Goal: Task Accomplishment & Management: Manage account settings

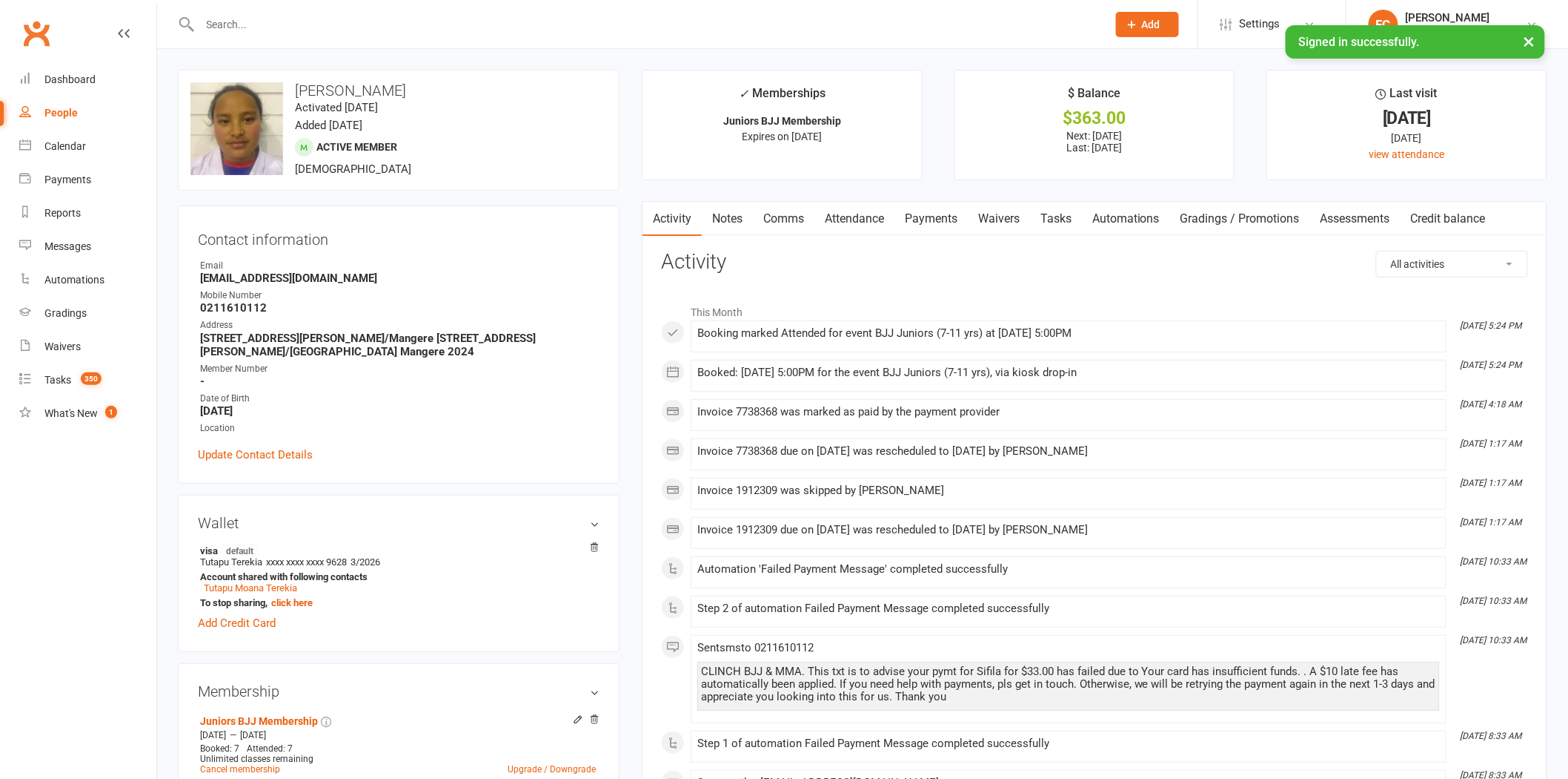
click at [291, 20] on input "text" at bounding box center [646, 24] width 902 height 20
paste input "[PERSON_NAME]"
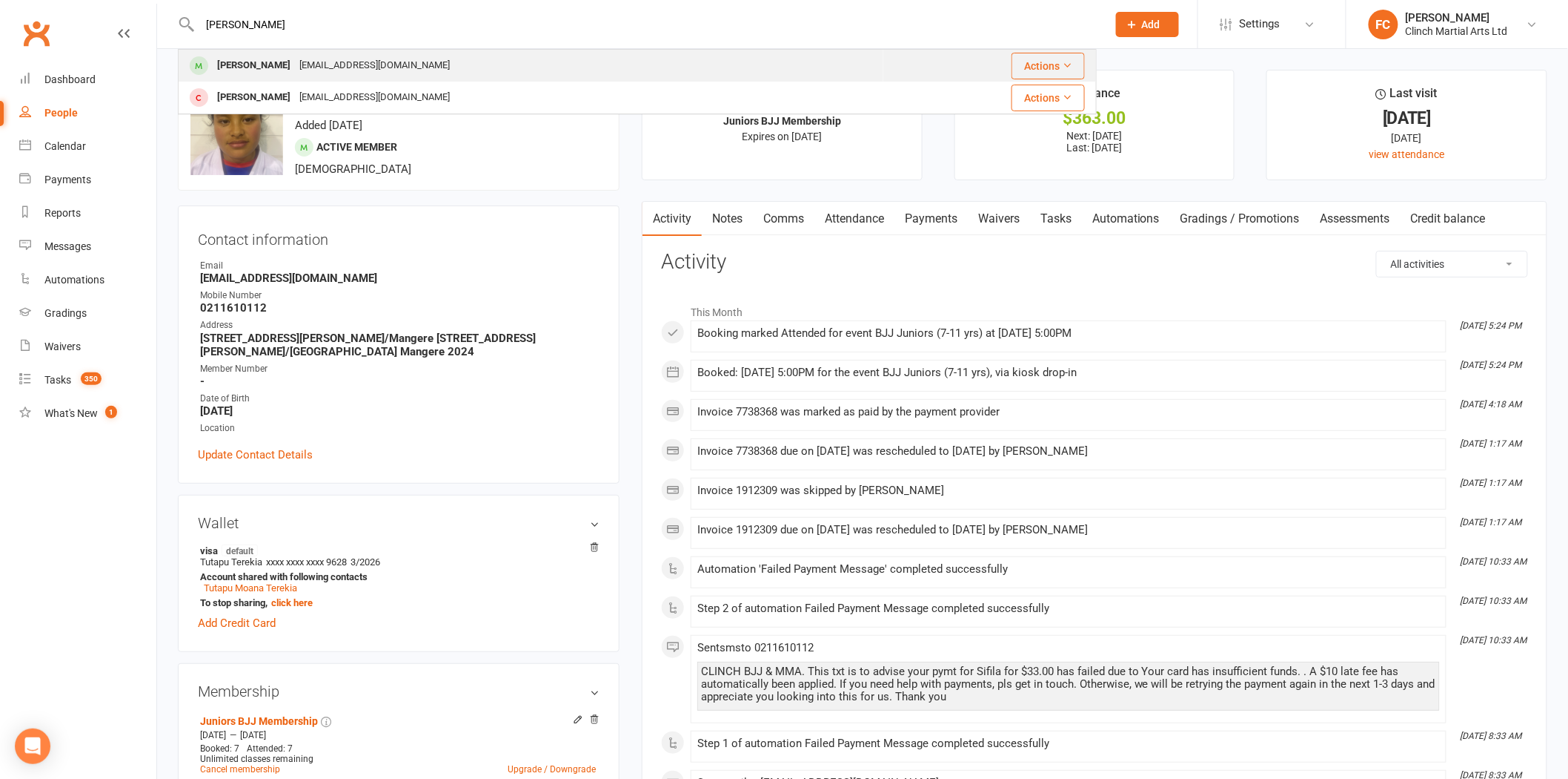
type input "[PERSON_NAME]"
click at [269, 64] on div "[PERSON_NAME]" at bounding box center [254, 66] width 82 height 21
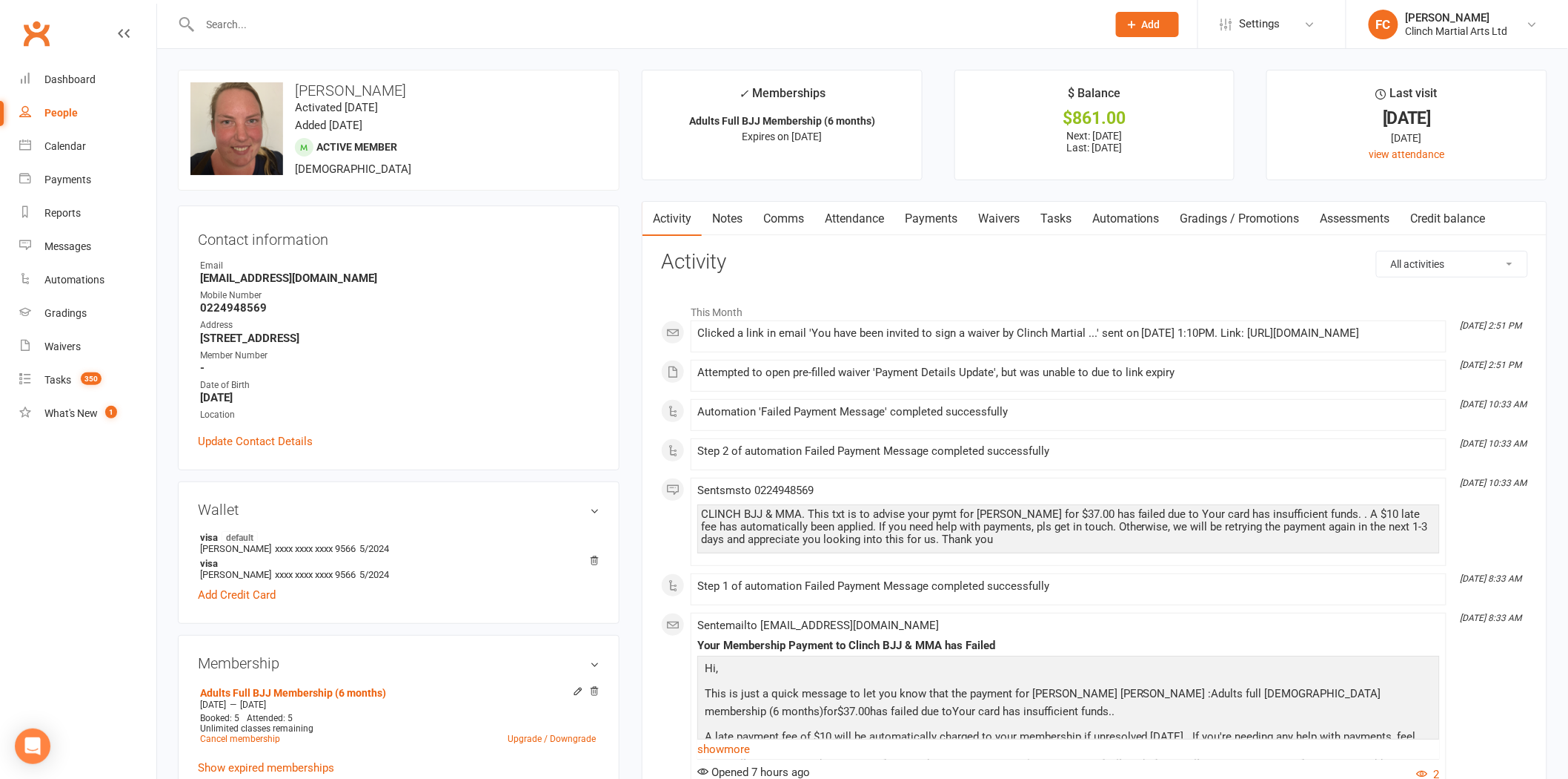
click at [930, 215] on link "Payments" at bounding box center [932, 218] width 74 height 34
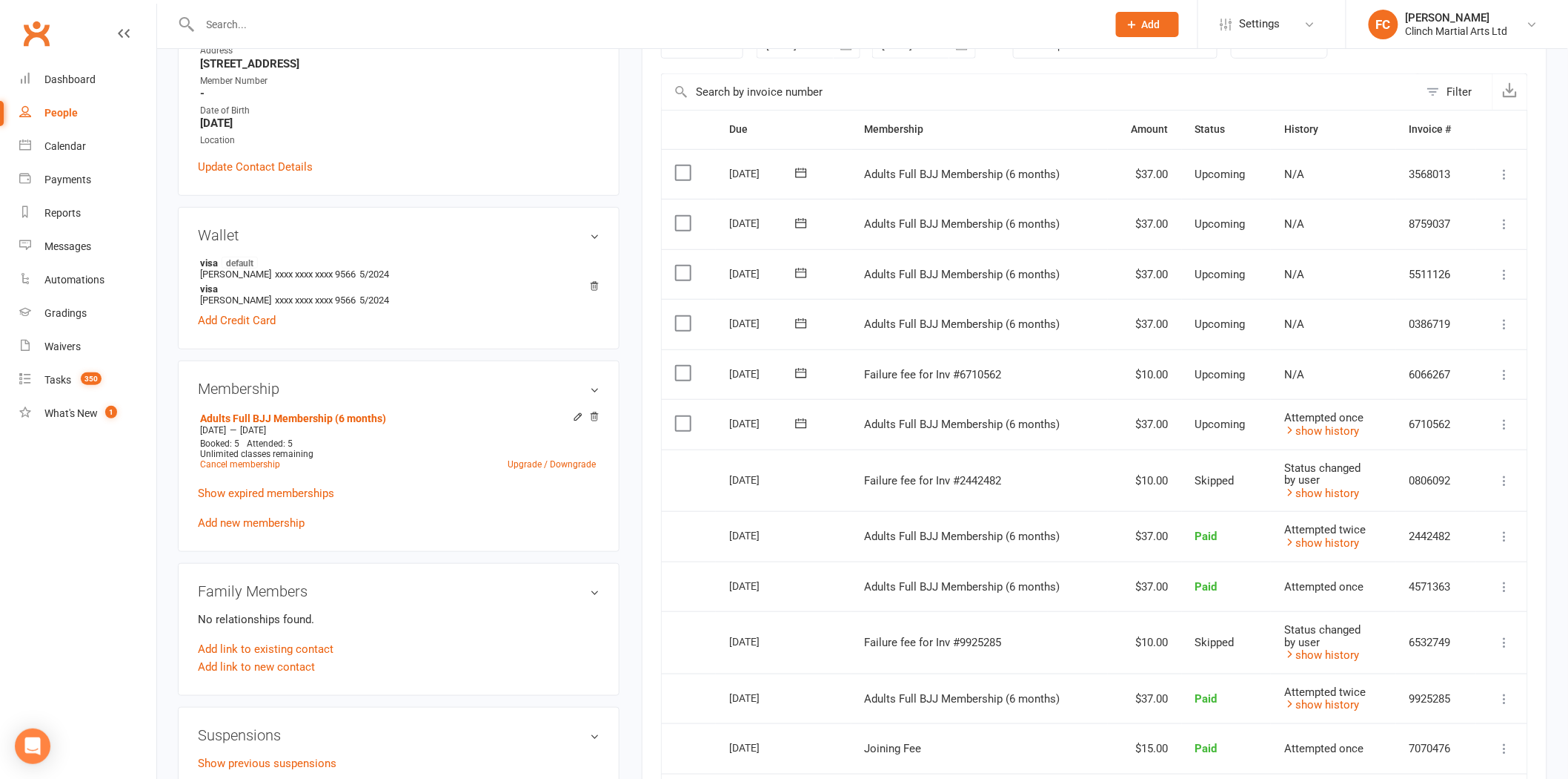
scroll to position [329, 0]
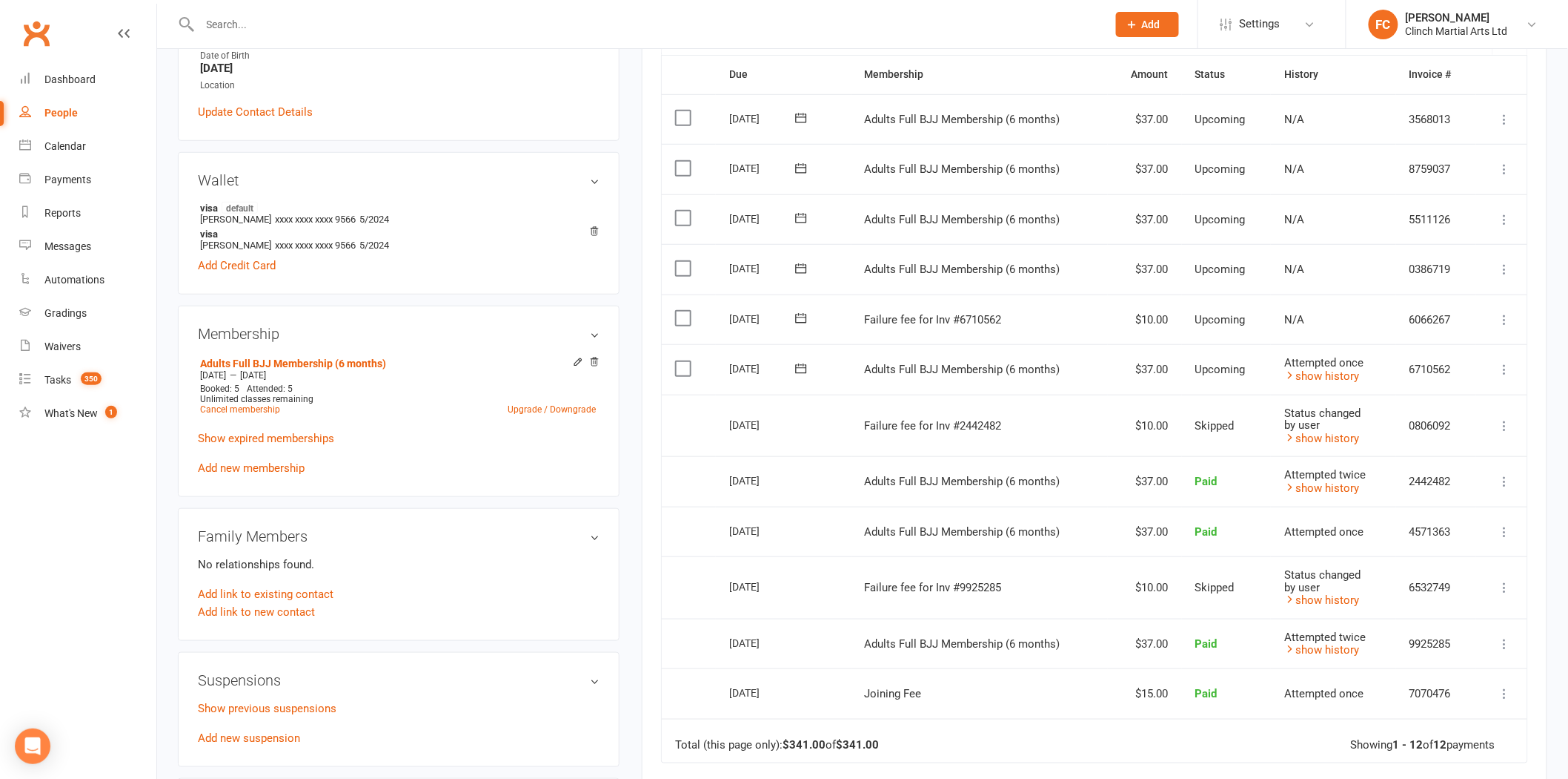
click at [803, 317] on icon at bounding box center [800, 318] width 11 height 10
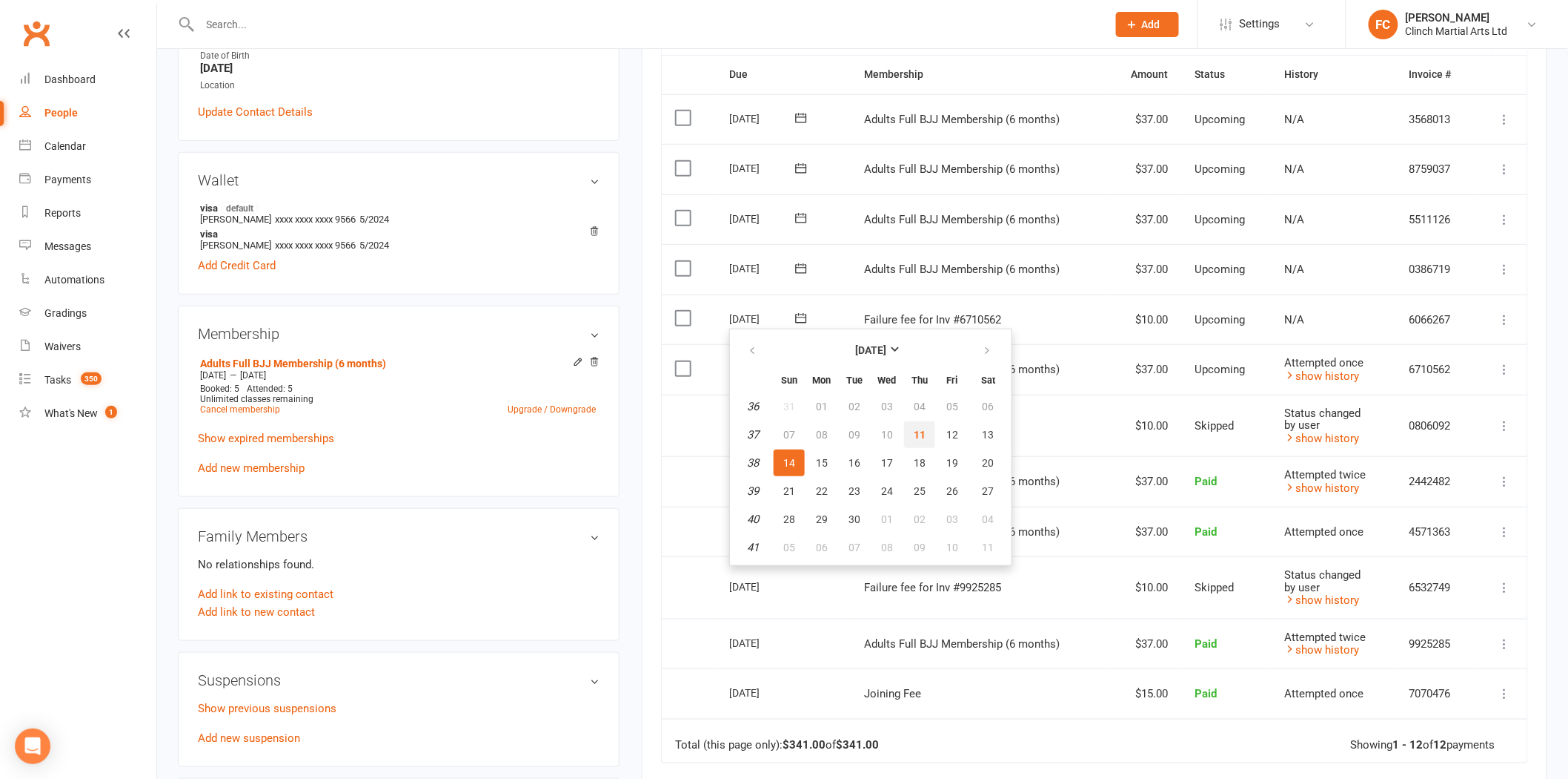
click at [907, 426] on button "11" at bounding box center [920, 435] width 31 height 27
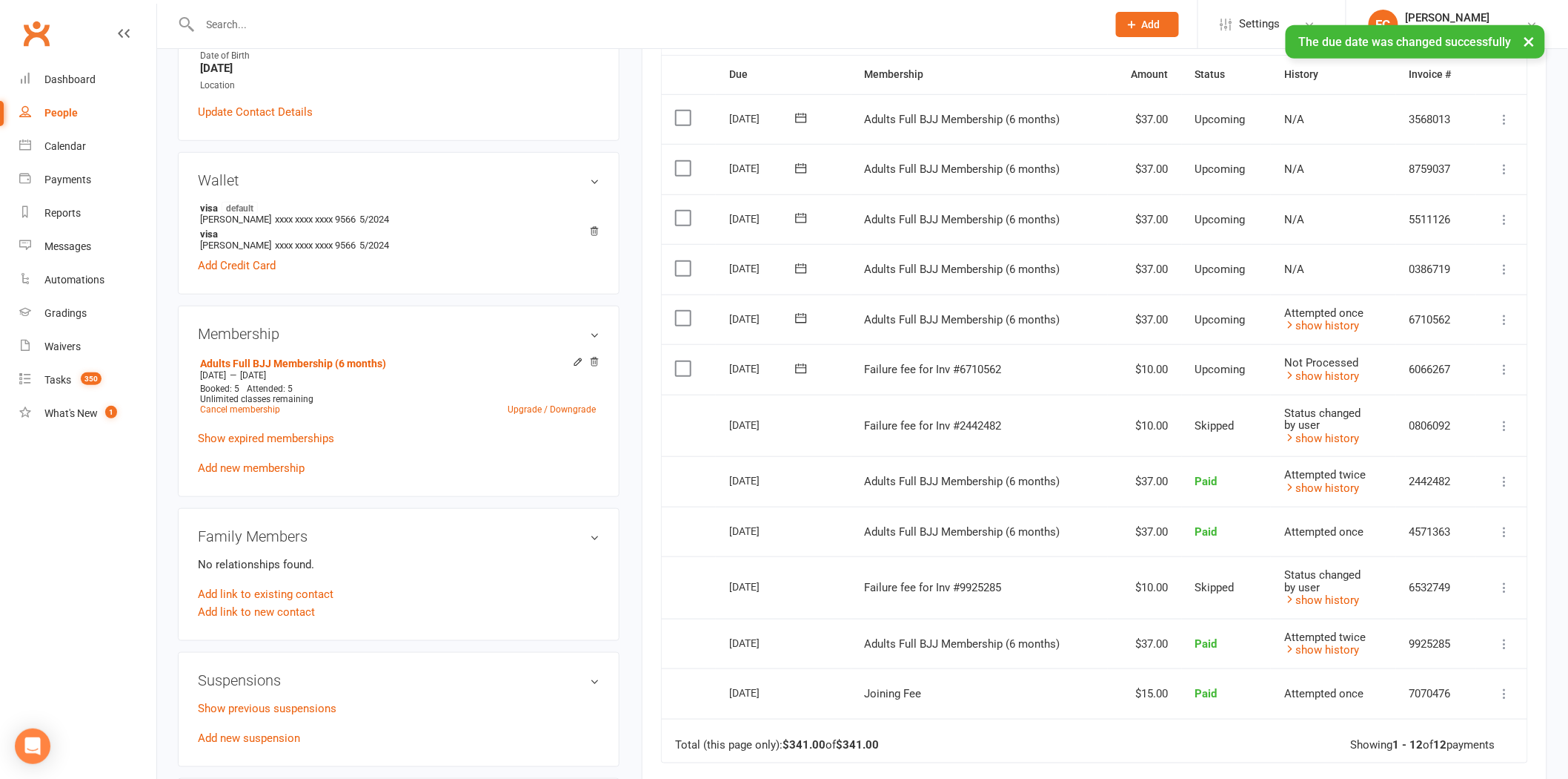
click at [684, 361] on label at bounding box center [685, 368] width 20 height 15
click at [684, 361] on input "checkbox" at bounding box center [680, 361] width 10 height 0
drag, startPoint x: 1308, startPoint y: 551, endPoint x: 1448, endPoint y: 739, distance: 234.4
click at [1448, 739] on button "Change status" at bounding box center [1489, 744] width 117 height 31
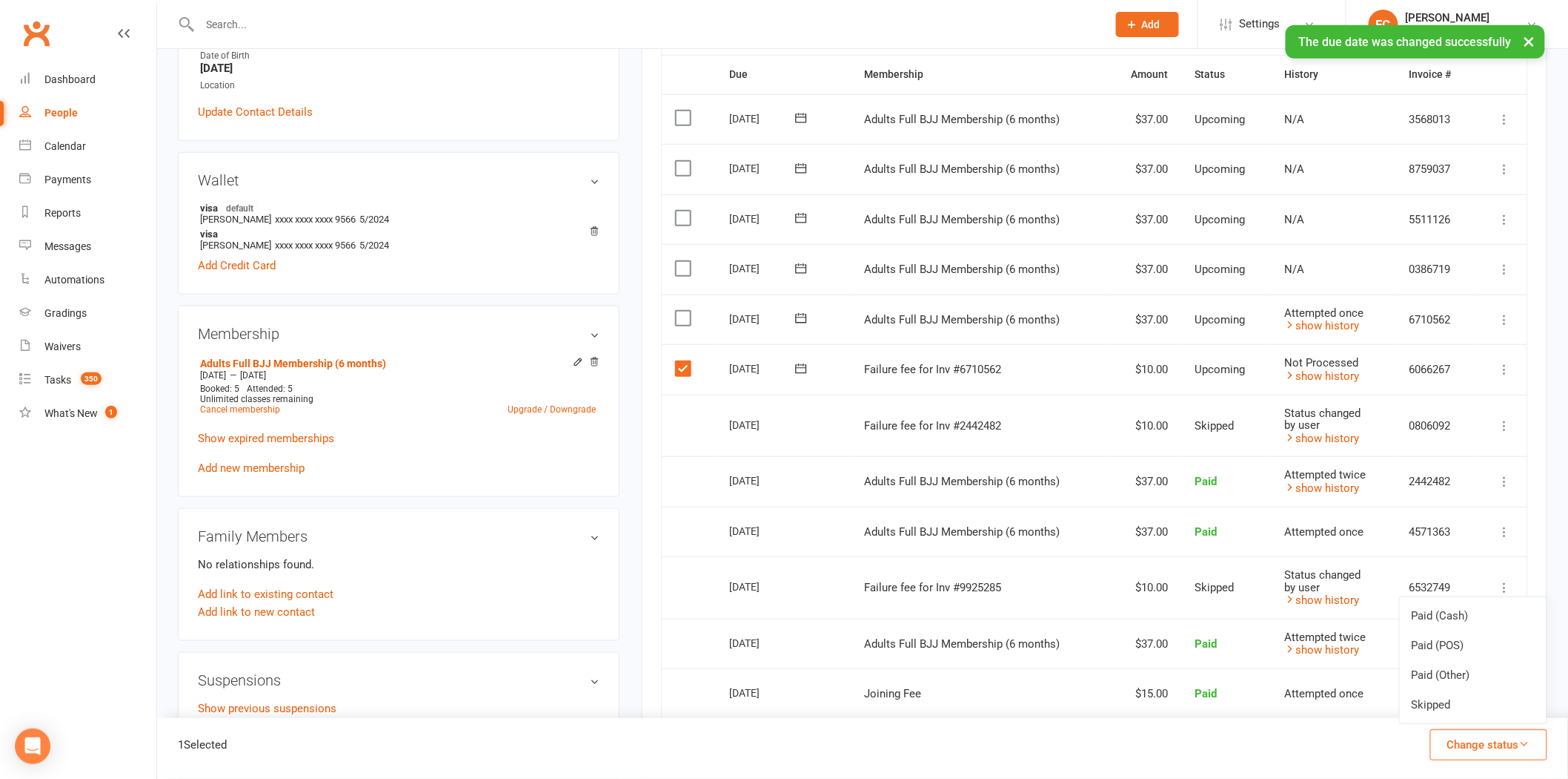
click at [1448, 732] on button "Change status" at bounding box center [1489, 744] width 117 height 31
click at [1443, 739] on button "Change status" at bounding box center [1489, 744] width 117 height 31
click at [1443, 709] on link "Skipped" at bounding box center [1474, 704] width 147 height 30
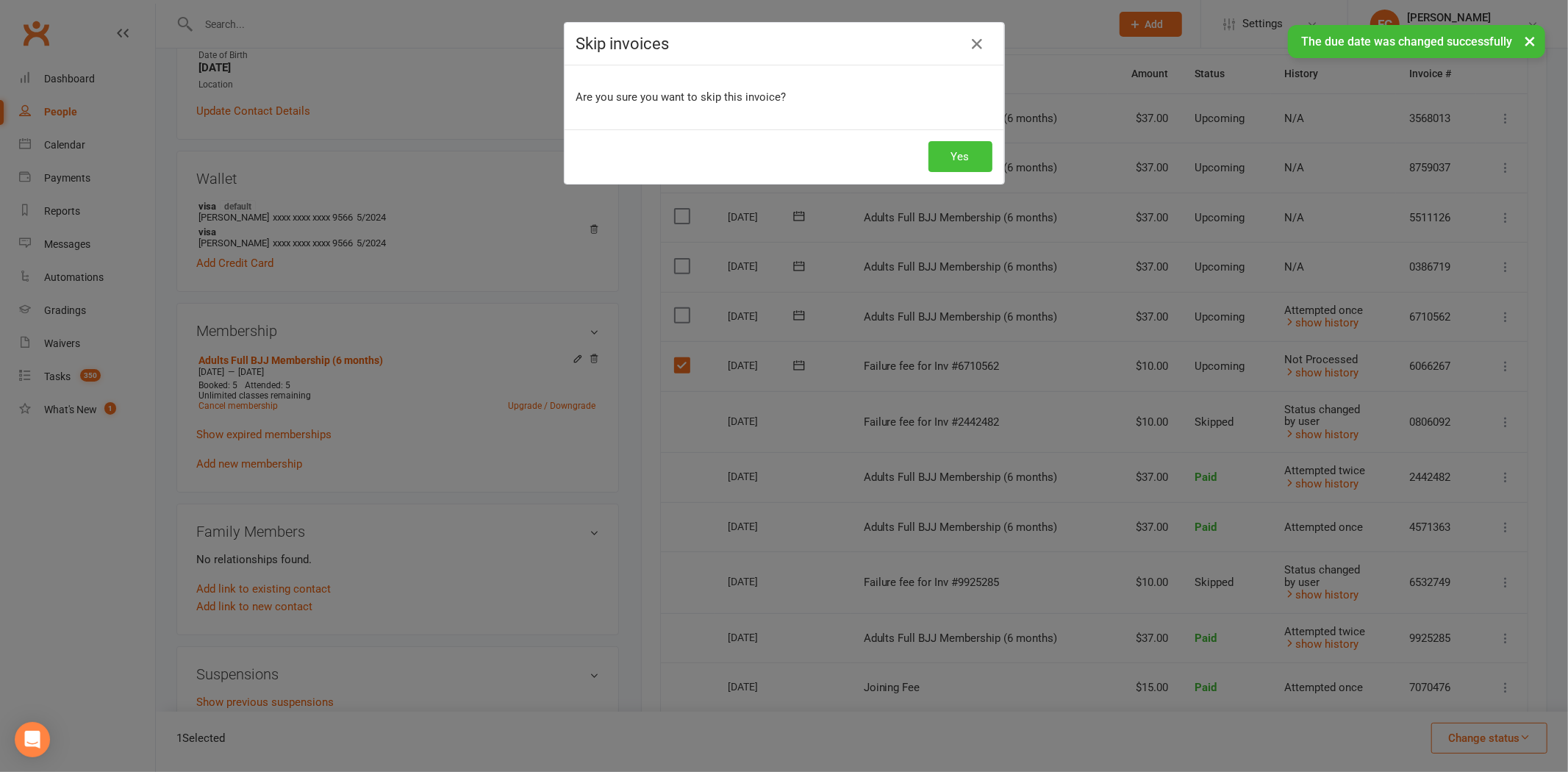
drag, startPoint x: 968, startPoint y: 165, endPoint x: 931, endPoint y: 196, distance: 48.3
click at [969, 164] on button "Yes" at bounding box center [961, 157] width 64 height 31
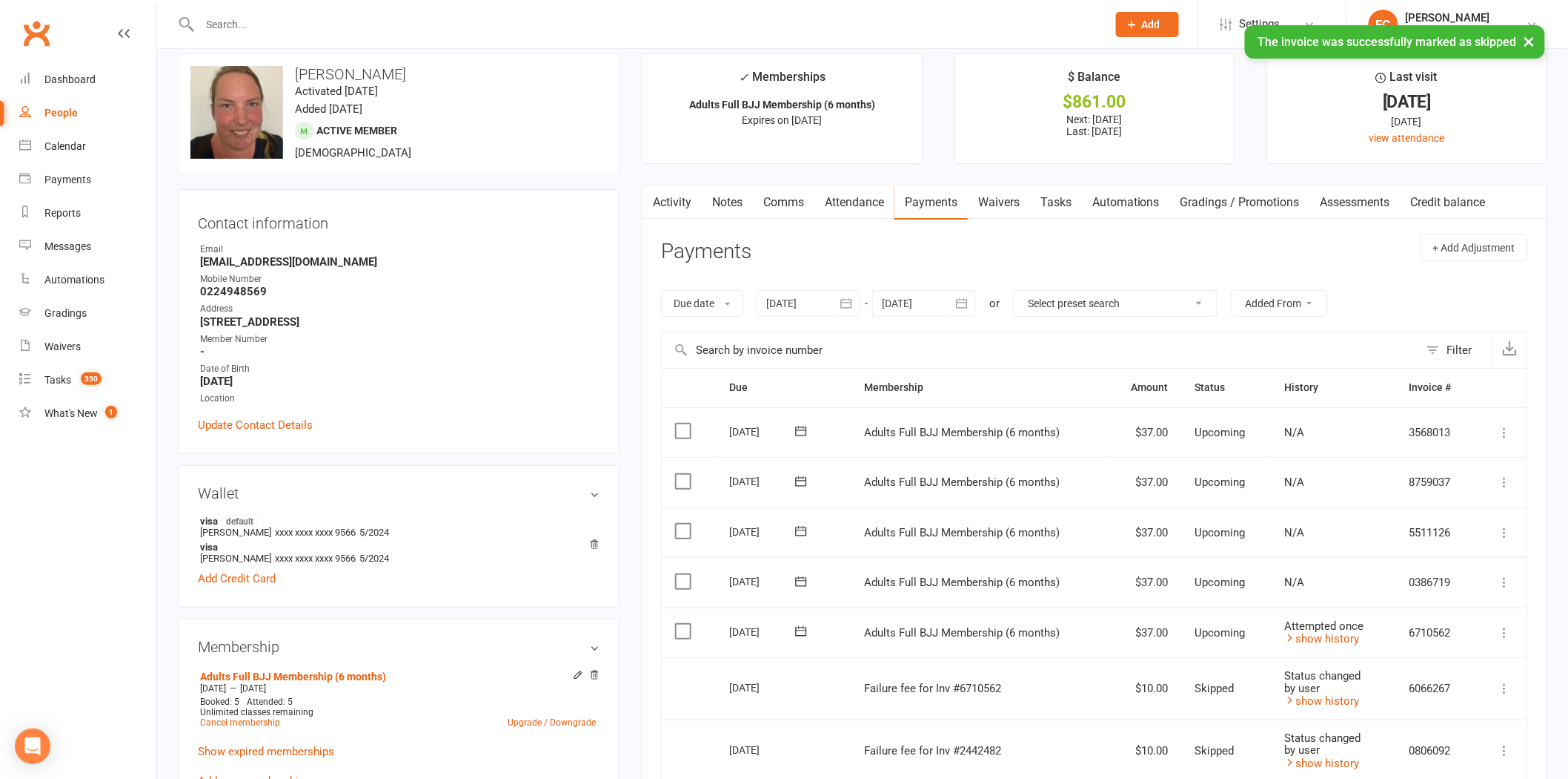
scroll to position [0, 0]
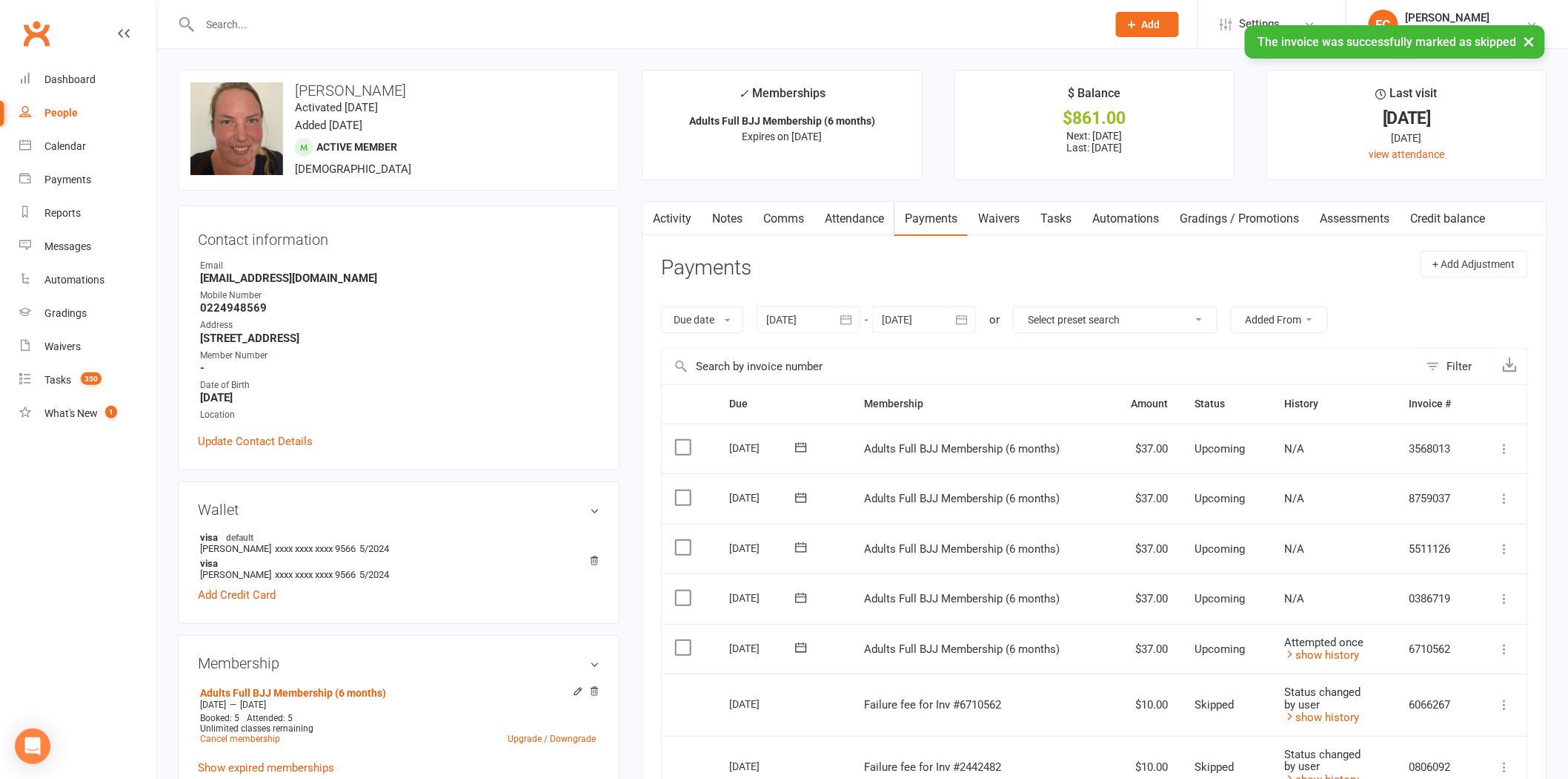
click at [1008, 213] on link "Waivers" at bounding box center [999, 218] width 62 height 34
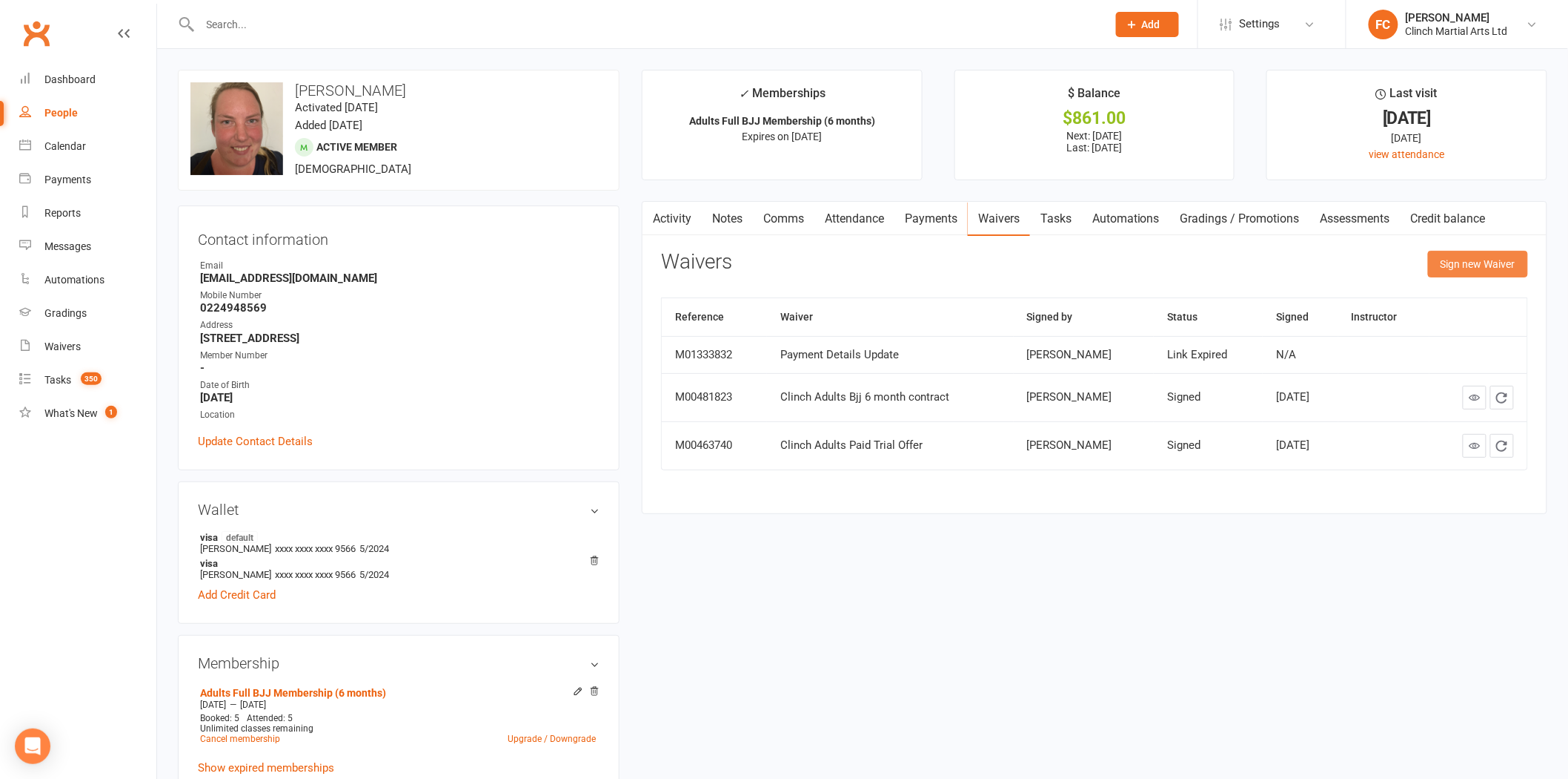
drag, startPoint x: 1493, startPoint y: 260, endPoint x: 1486, endPoint y: 253, distance: 9.9
click at [1489, 264] on button "Sign new Waiver" at bounding box center [1478, 265] width 100 height 27
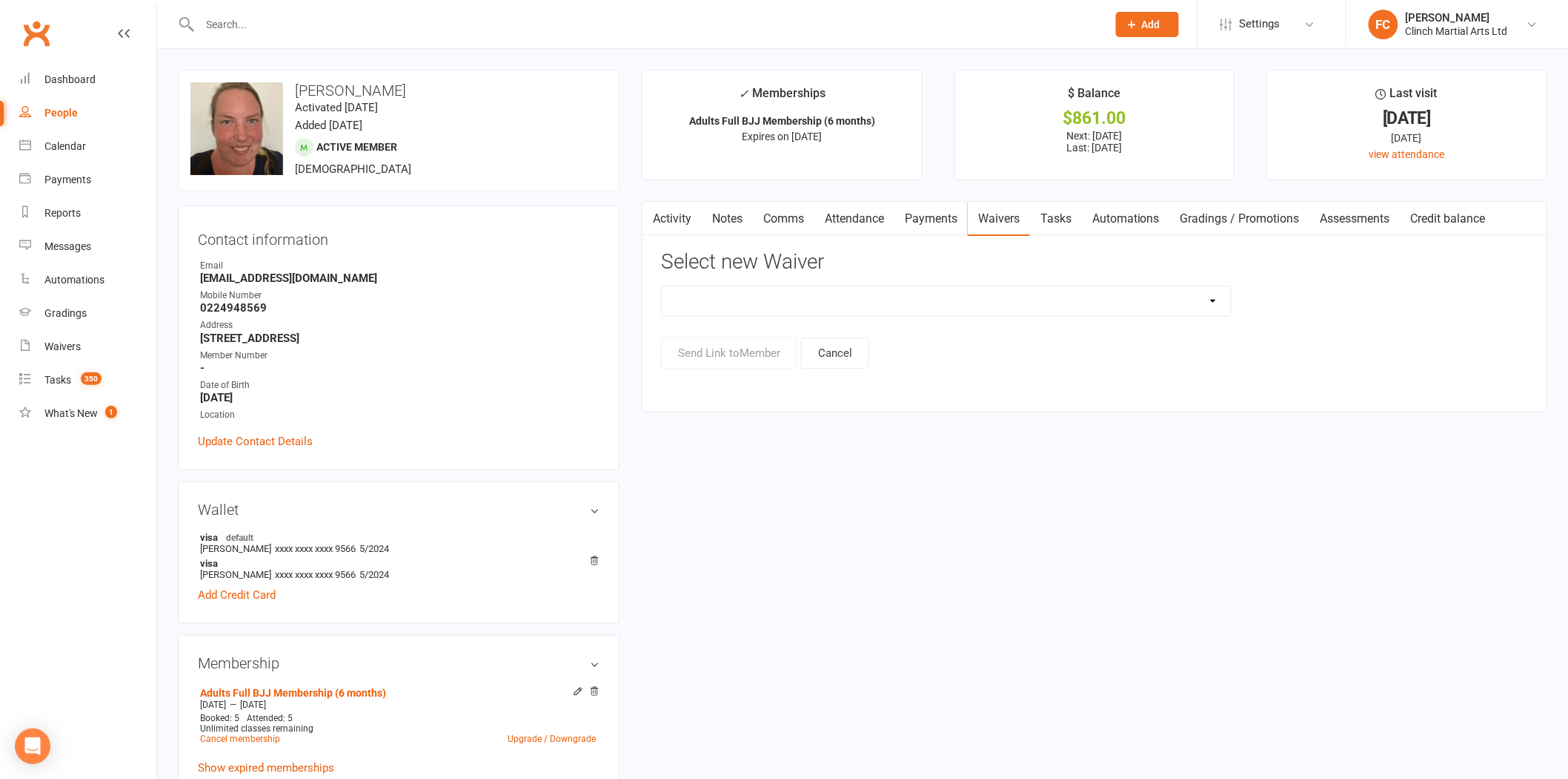
click at [727, 301] on select "Clinch Adults Bjj 6 month contract Clinch Adults BJJ Concession Pass Clinch Adu…" at bounding box center [946, 300] width 569 height 30
click at [661, 286] on select "Clinch Adults Bjj 6 month contract Clinch Adults BJJ Concession Pass Clinch Adu…" at bounding box center [946, 300] width 569 height 30
click at [776, 296] on select "Clinch Adults Bjj 6 month contract Clinch Adults BJJ Concession Pass Clinch Adu…" at bounding box center [946, 300] width 569 height 30
select select "6044"
click at [661, 286] on select "Clinch Adults Bjj 6 month contract Clinch Adults BJJ Concession Pass Clinch Adu…" at bounding box center [946, 300] width 569 height 30
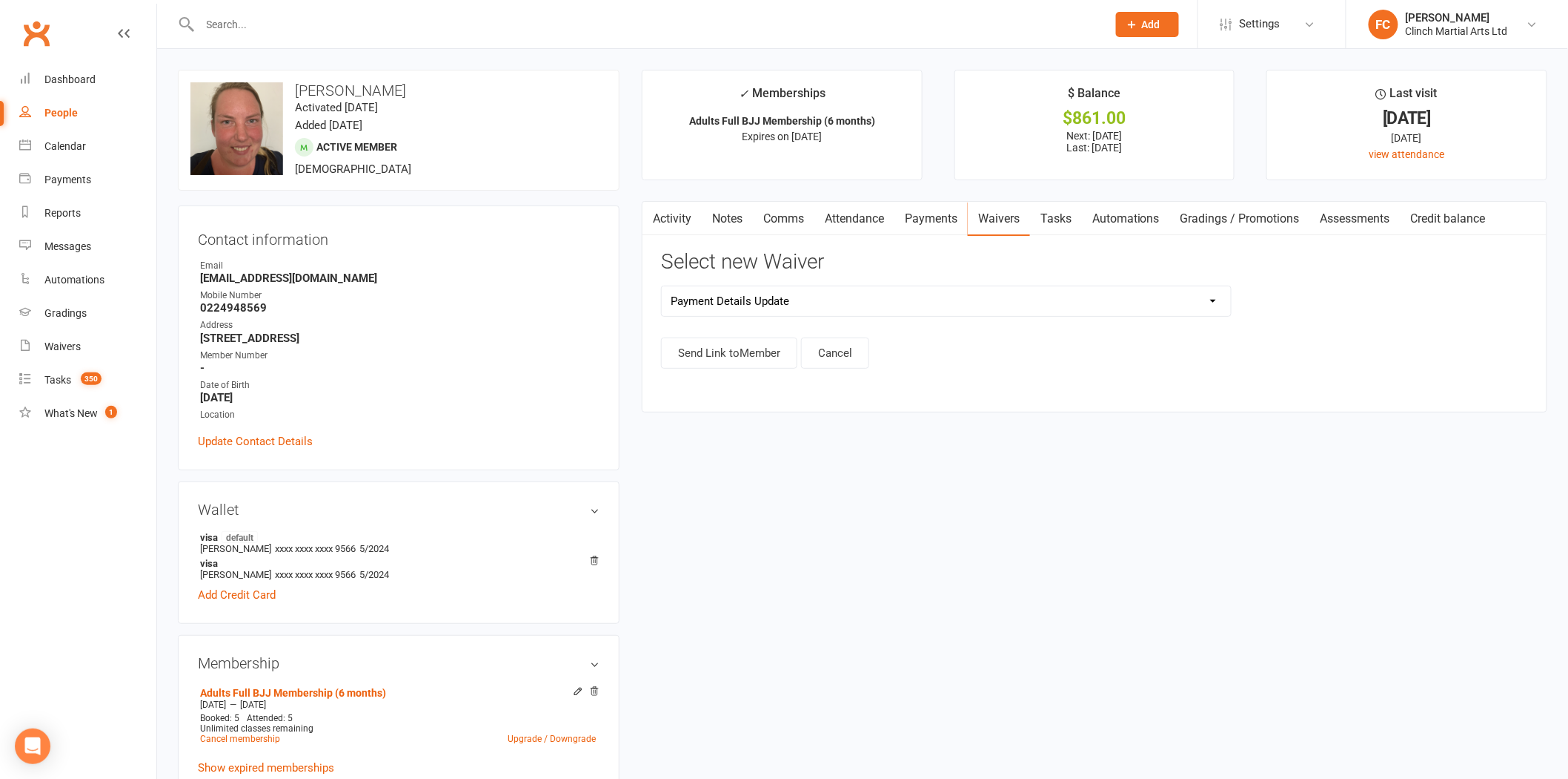
click at [731, 421] on main "✓ Memberships Adults Full BJJ Membership (6 months) Expires on [DATE] $ Balance…" at bounding box center [1094, 248] width 928 height 358
click at [744, 358] on button "Send Link to Member" at bounding box center [729, 353] width 137 height 31
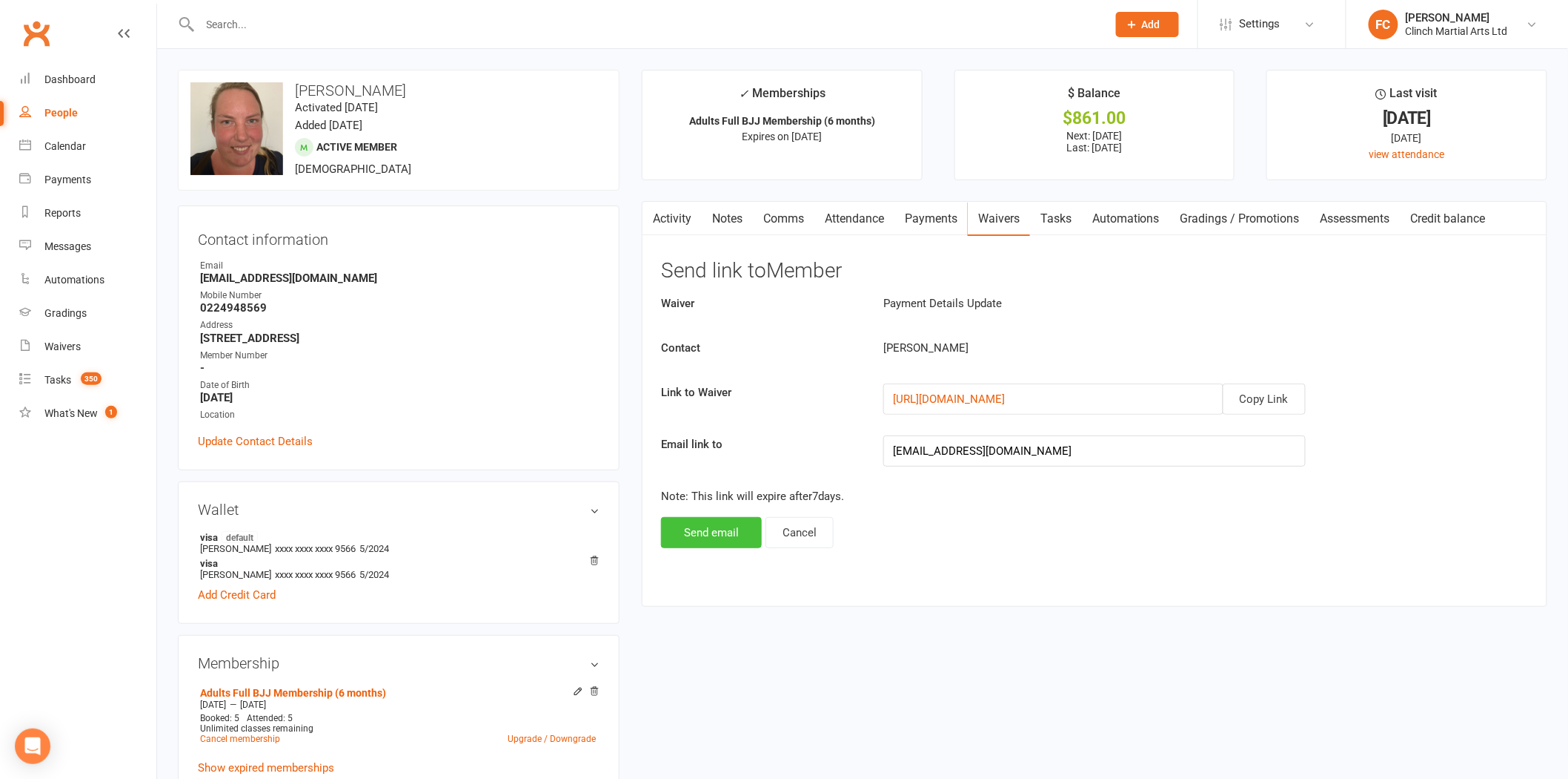
click at [734, 529] on button "Send email" at bounding box center [712, 532] width 101 height 31
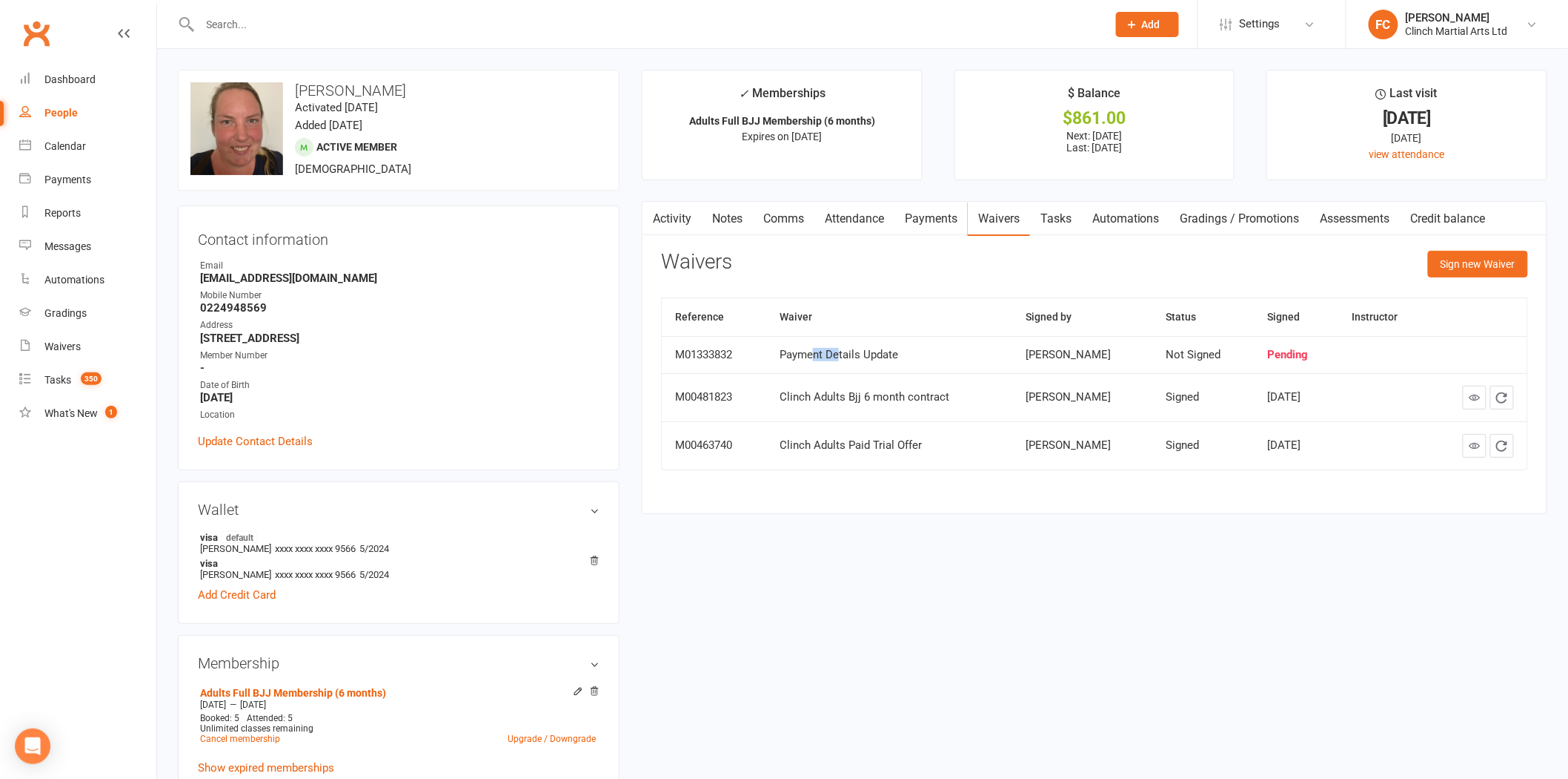
click at [847, 374] on tbody "M01333832 Payment Details Update [PERSON_NAME] Not Signed Pending M00481823 Cli…" at bounding box center [1094, 403] width 866 height 134
click at [945, 219] on link "Payments" at bounding box center [932, 218] width 74 height 34
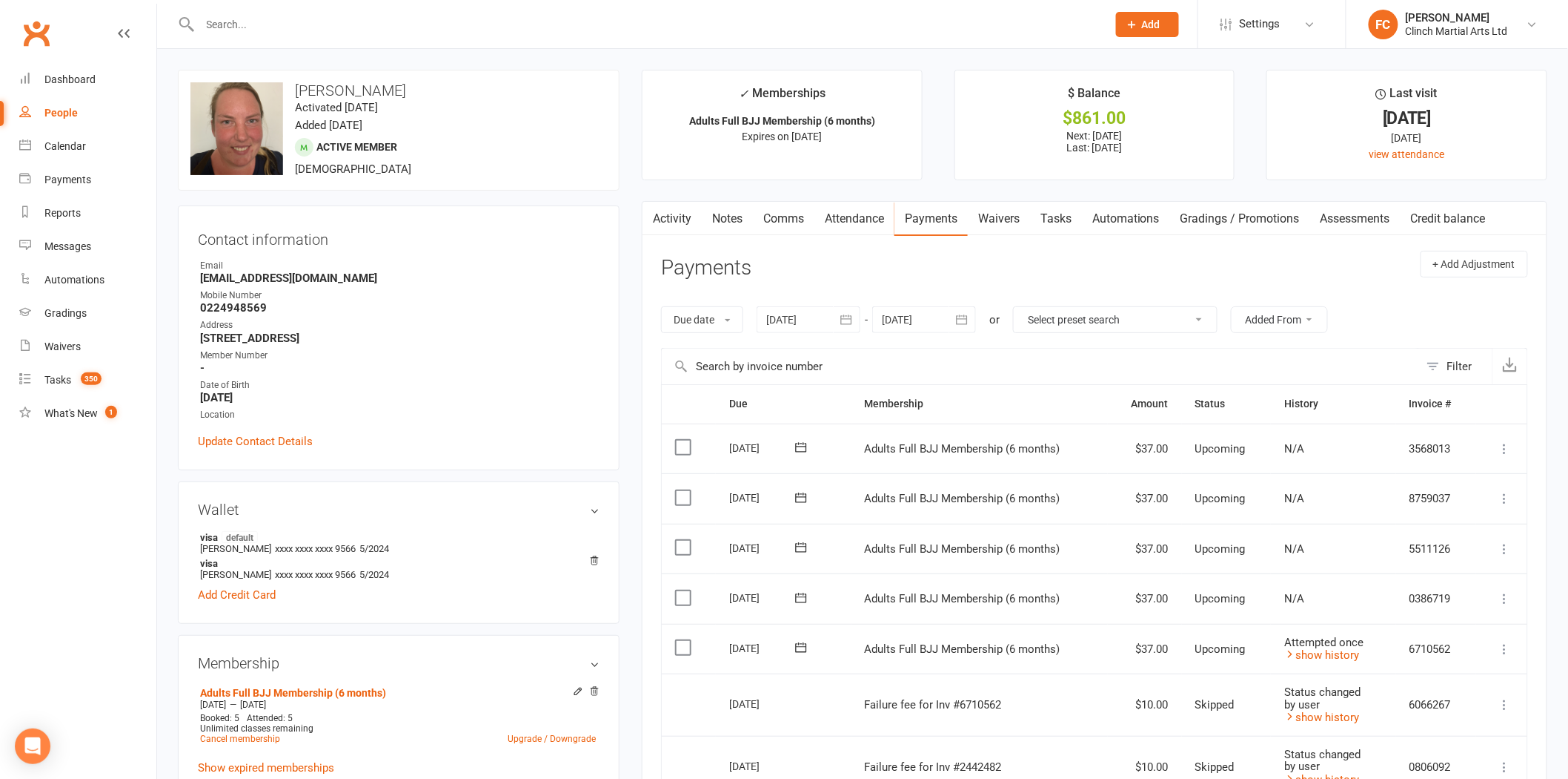
click at [1035, 263] on header "Payments + Add Adjustment" at bounding box center [1094, 271] width 867 height 41
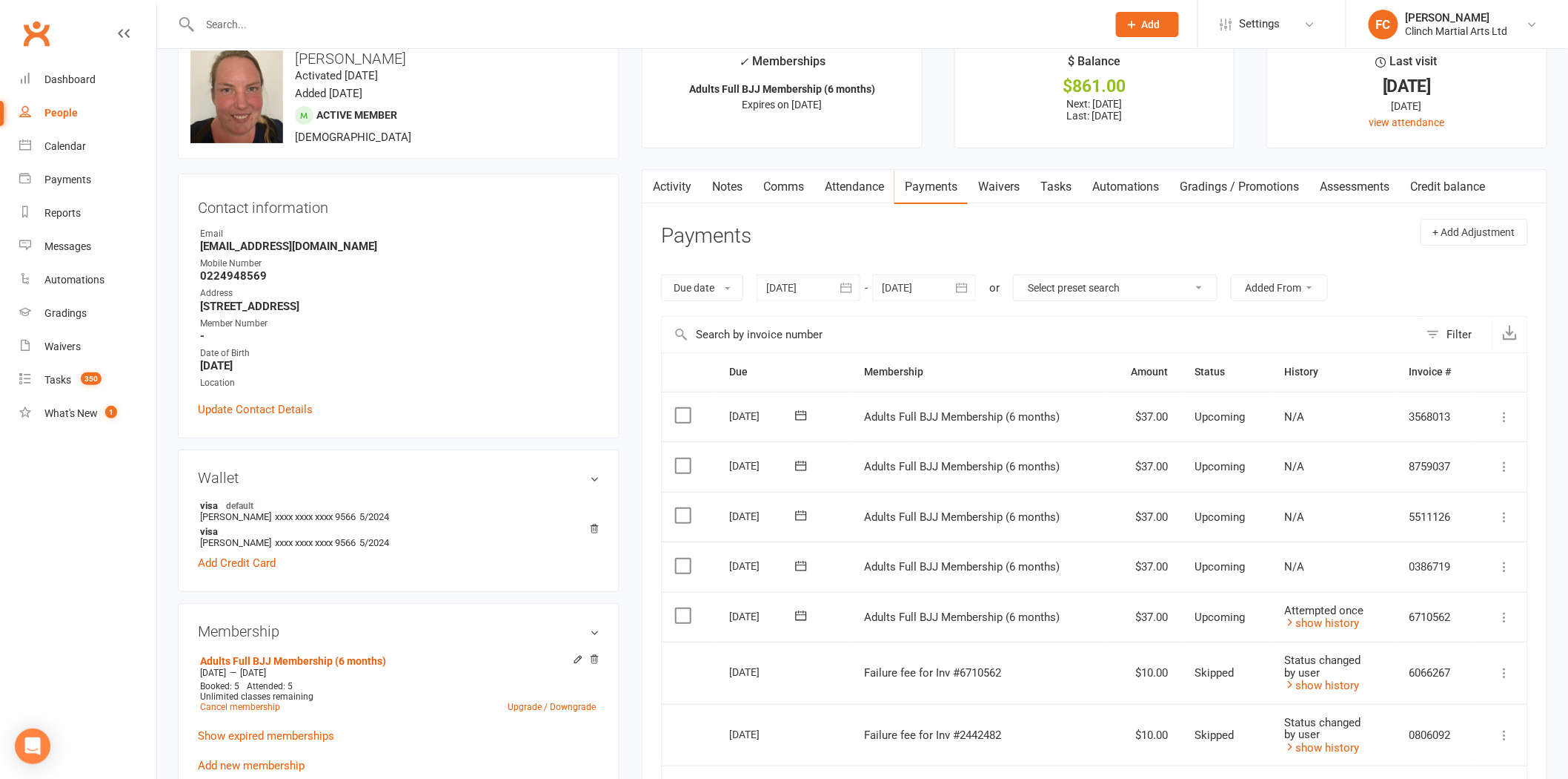
scroll to position [247, 0]
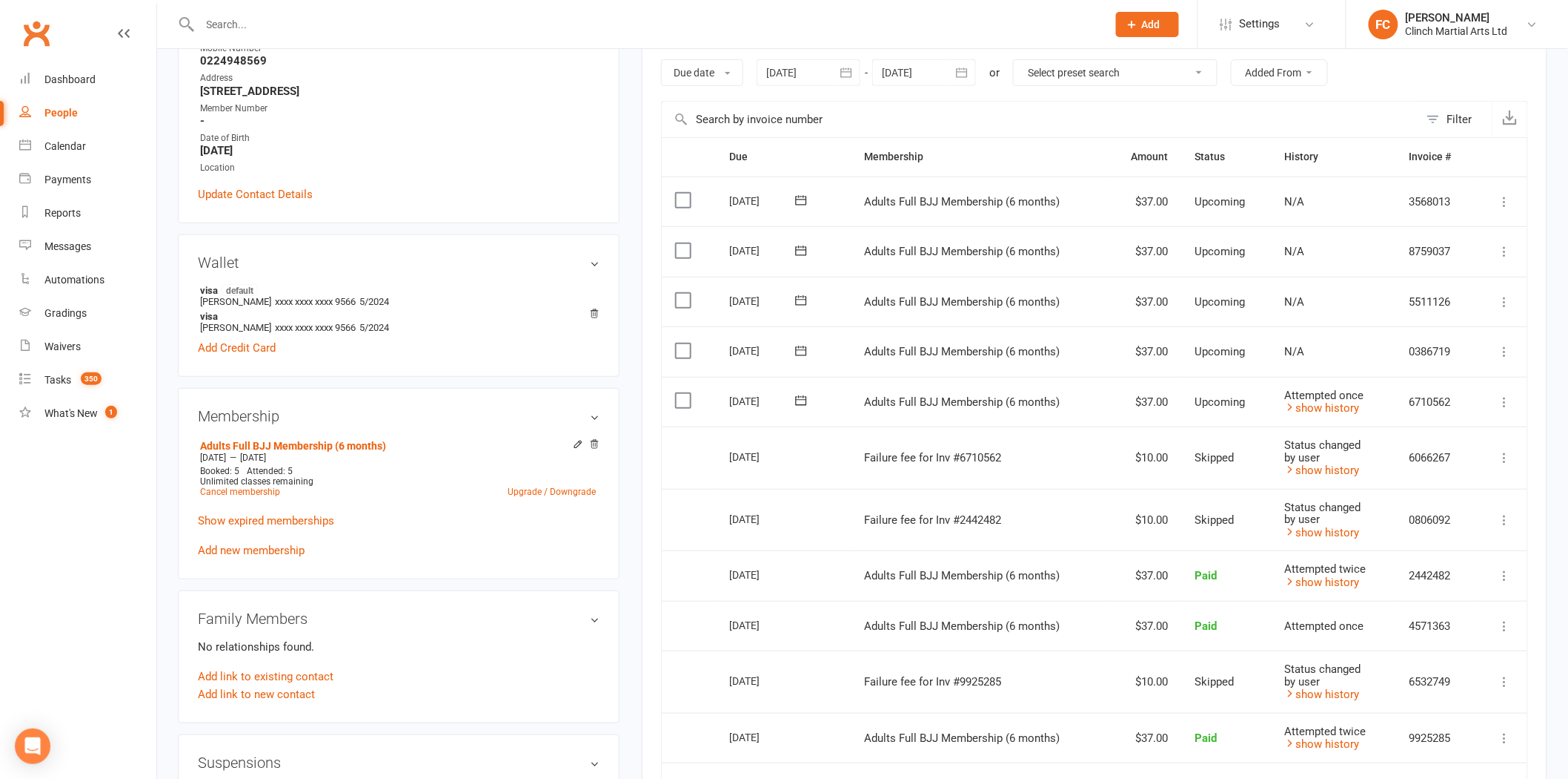
click at [800, 397] on icon at bounding box center [801, 400] width 15 height 15
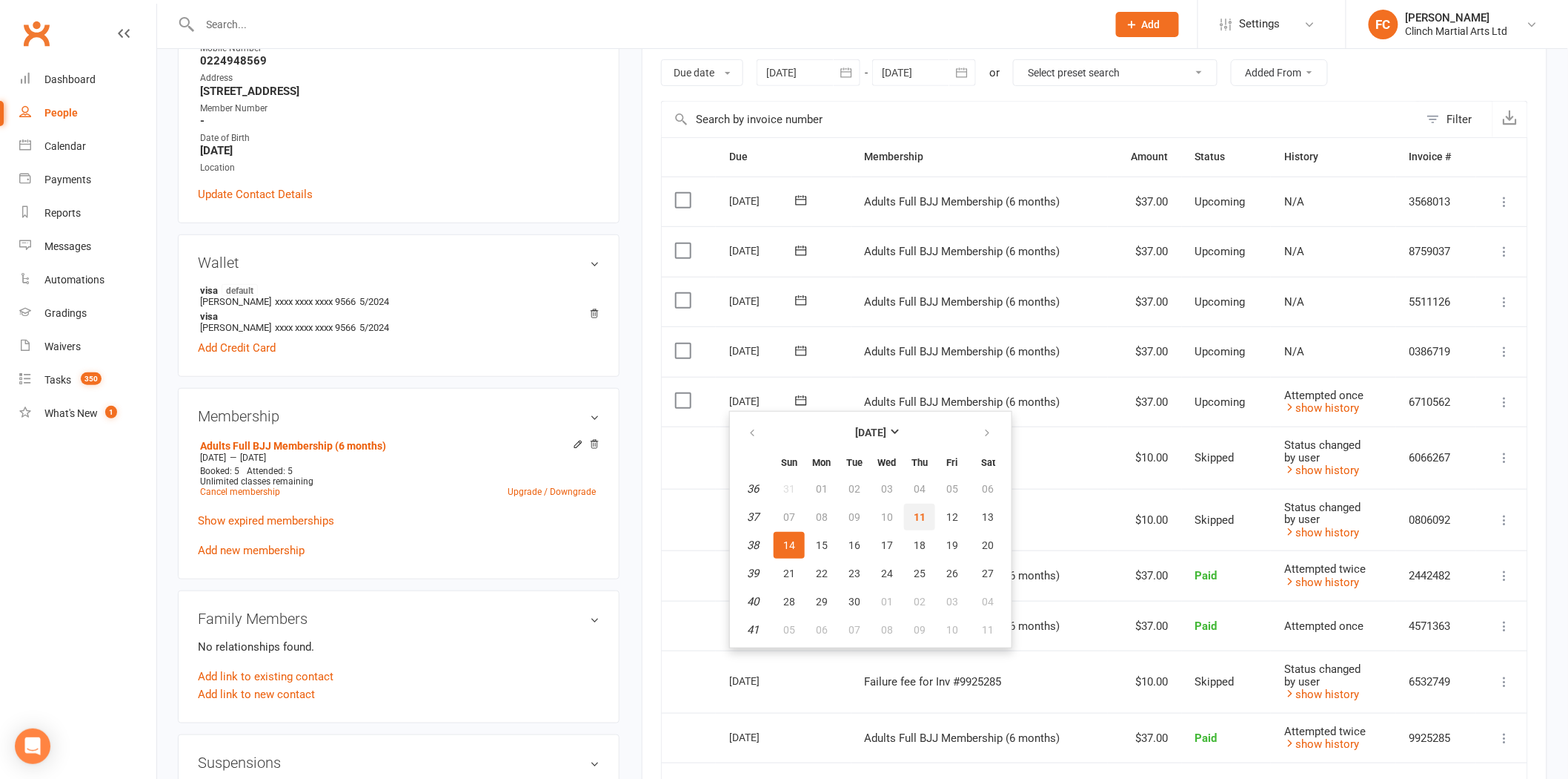
click at [915, 514] on span "11" at bounding box center [920, 516] width 12 height 12
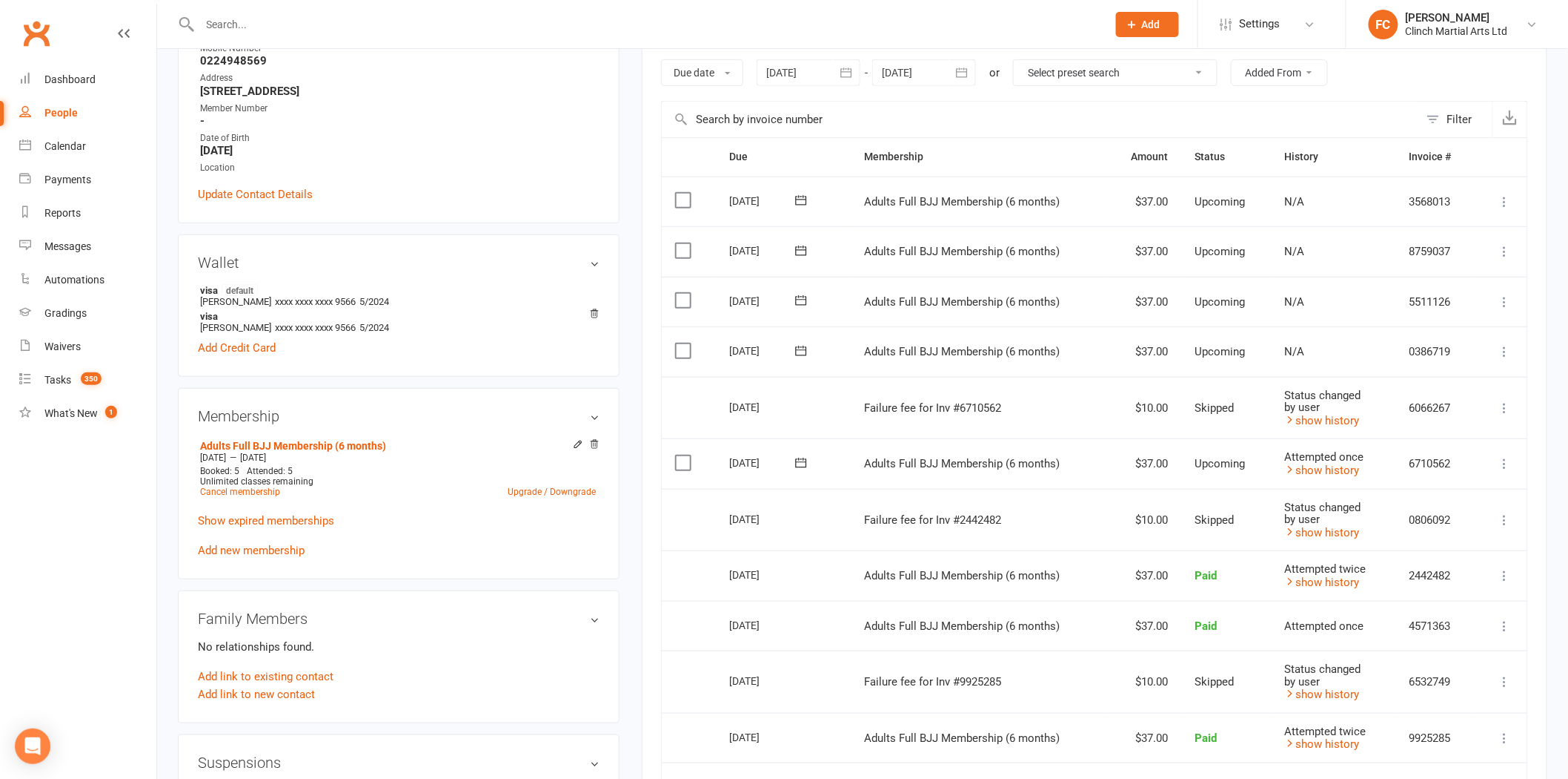
click at [334, 17] on input "text" at bounding box center [646, 24] width 902 height 20
paste input "Athena"
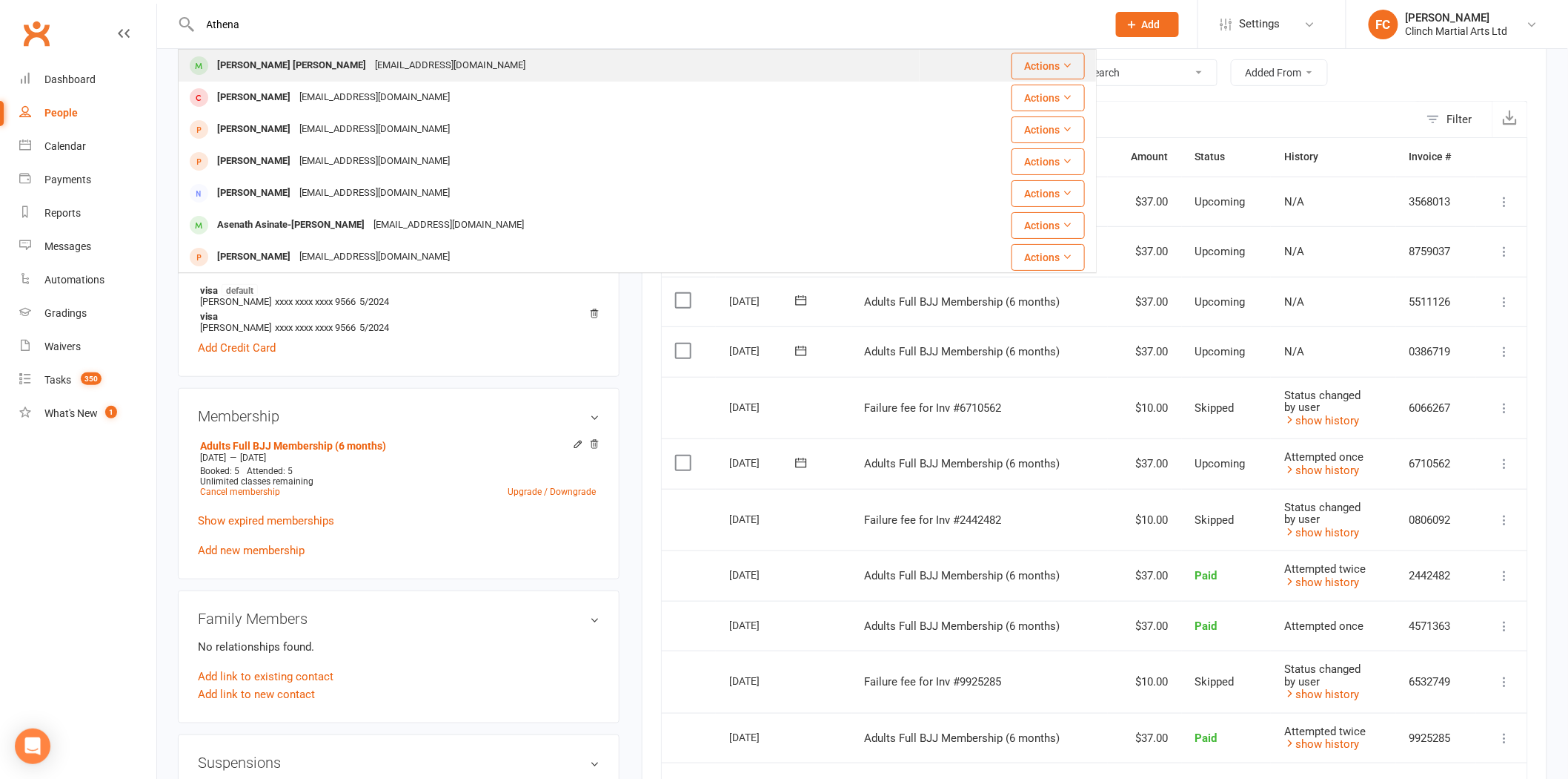
type input "Athena"
click at [295, 68] on div "[PERSON_NAME] [PERSON_NAME]" at bounding box center [292, 66] width 158 height 21
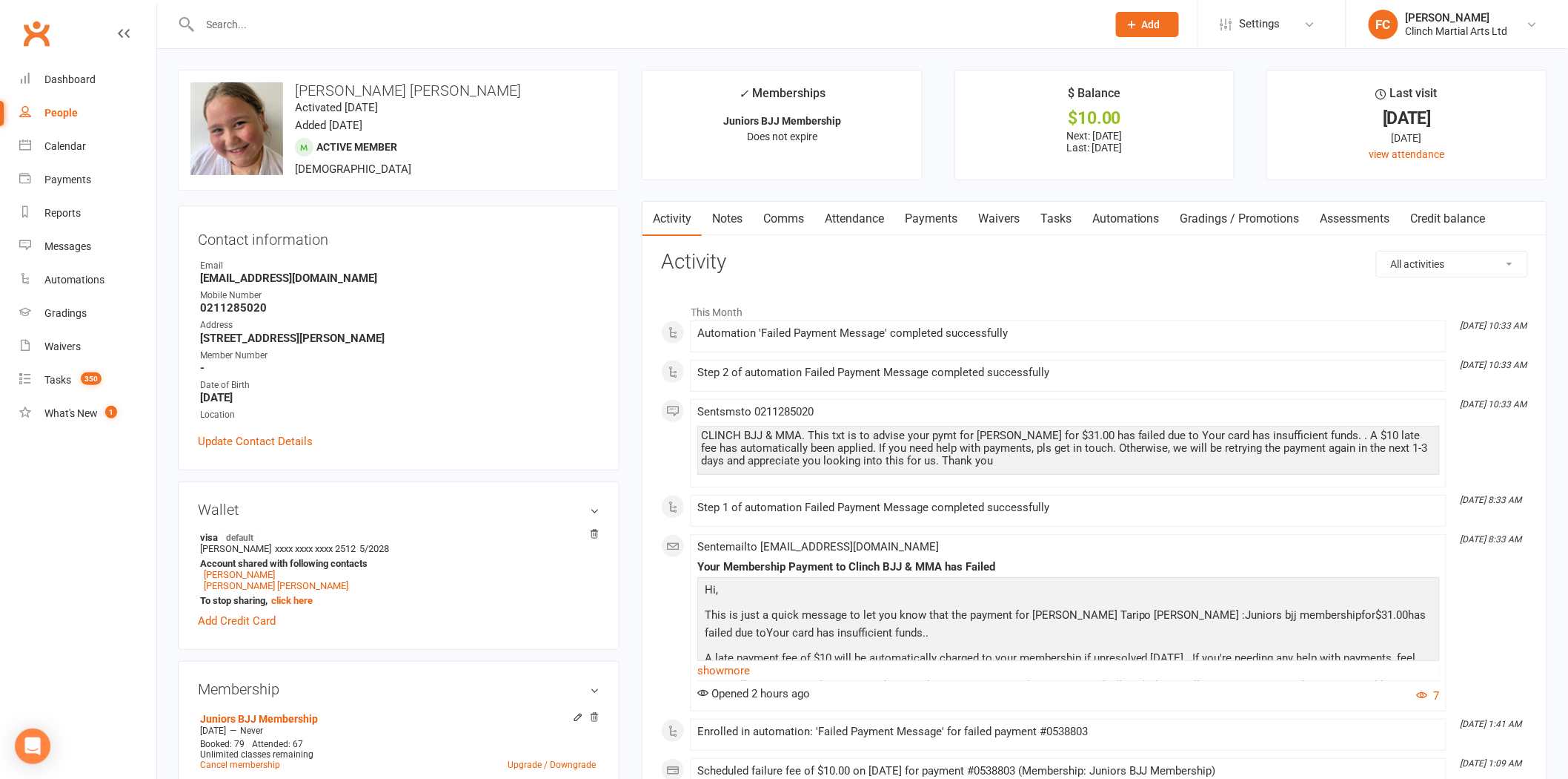
click at [930, 223] on link "Payments" at bounding box center [932, 218] width 74 height 34
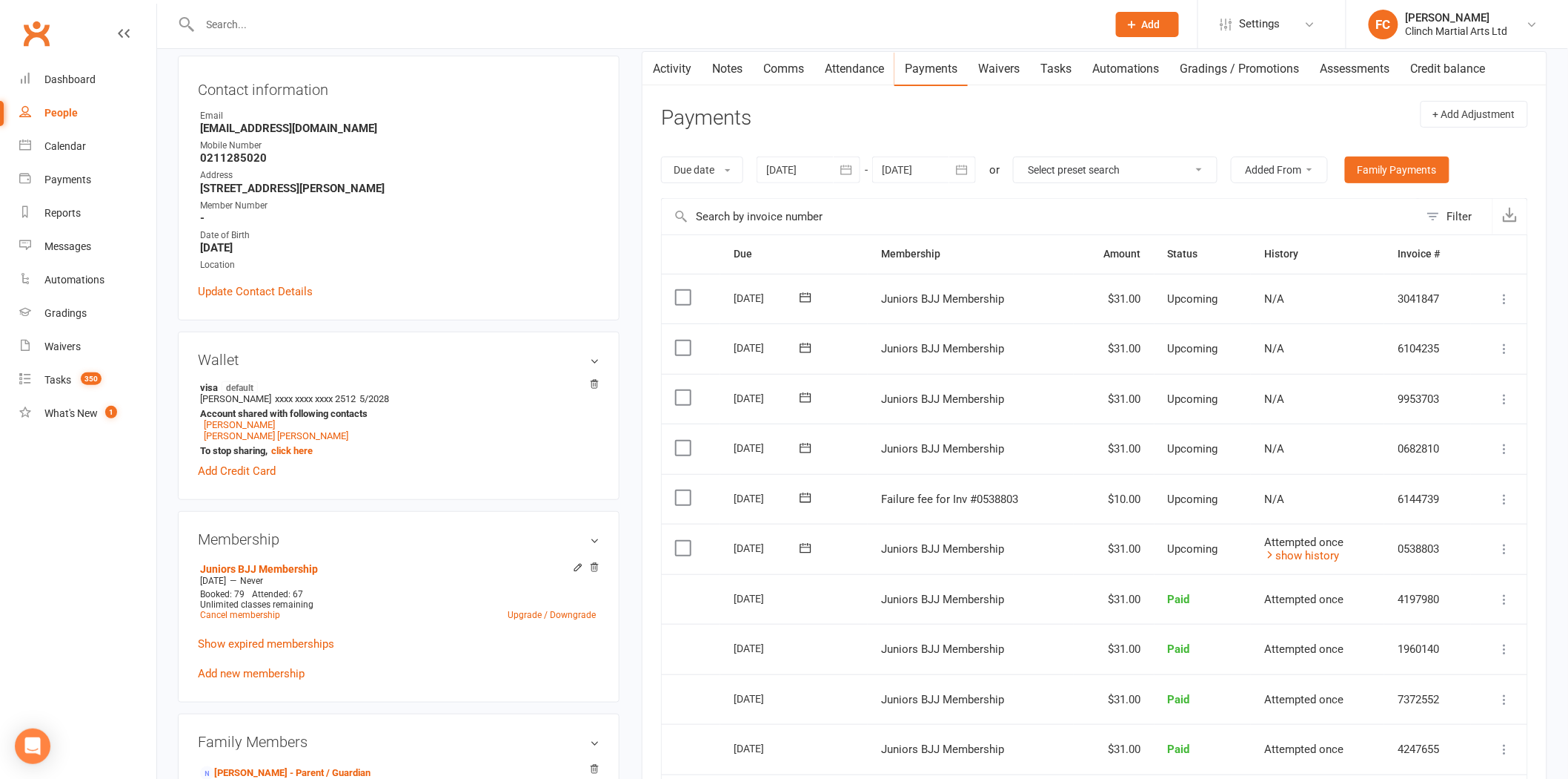
scroll to position [165, 0]
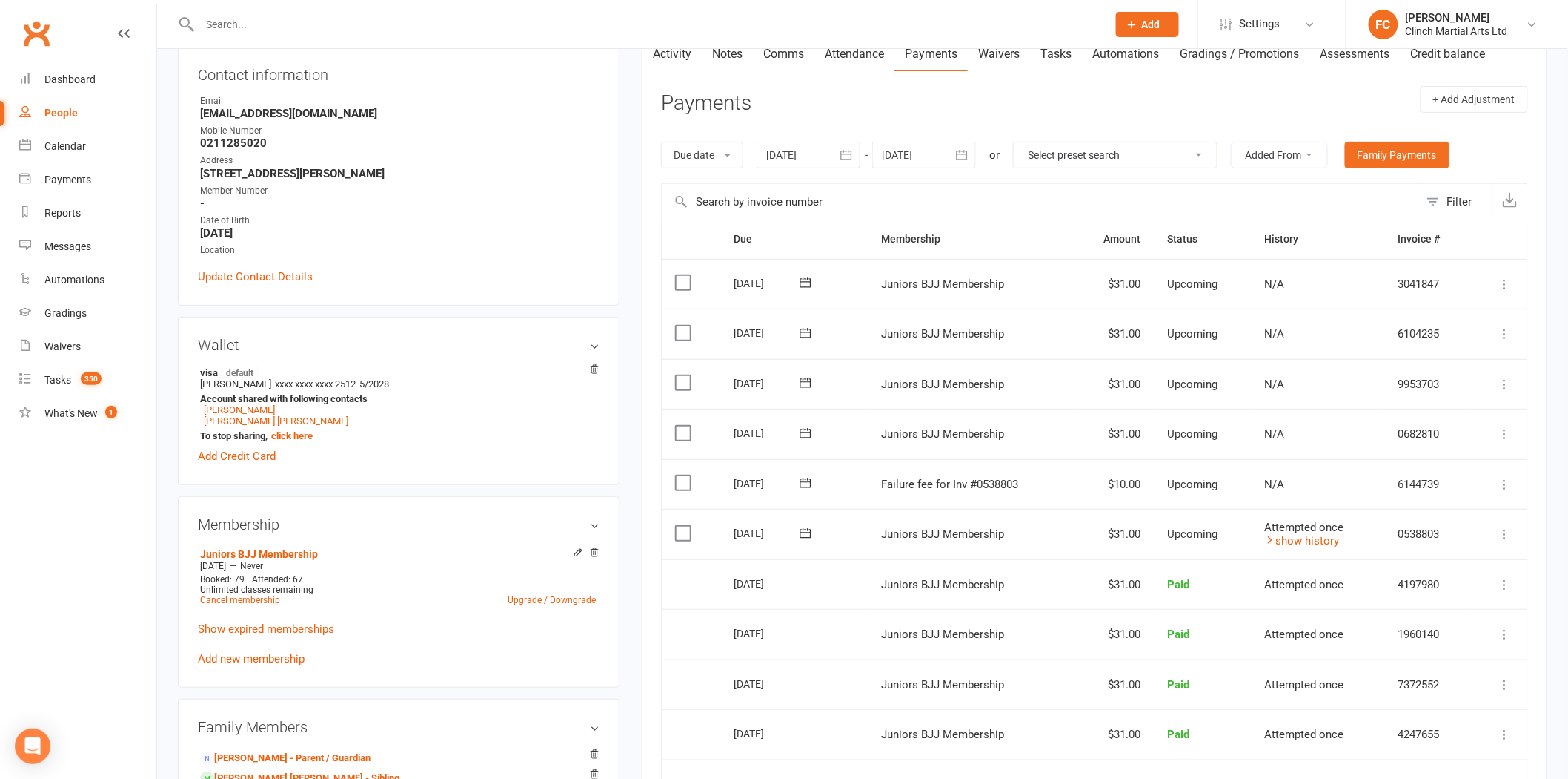
click at [247, 9] on div at bounding box center [637, 24] width 919 height 48
click at [632, 166] on main "✓ Memberships Juniors BJJ Membership Does not expire $ Balance $10.00 Next: [DA…" at bounding box center [1094, 469] width 928 height 1128
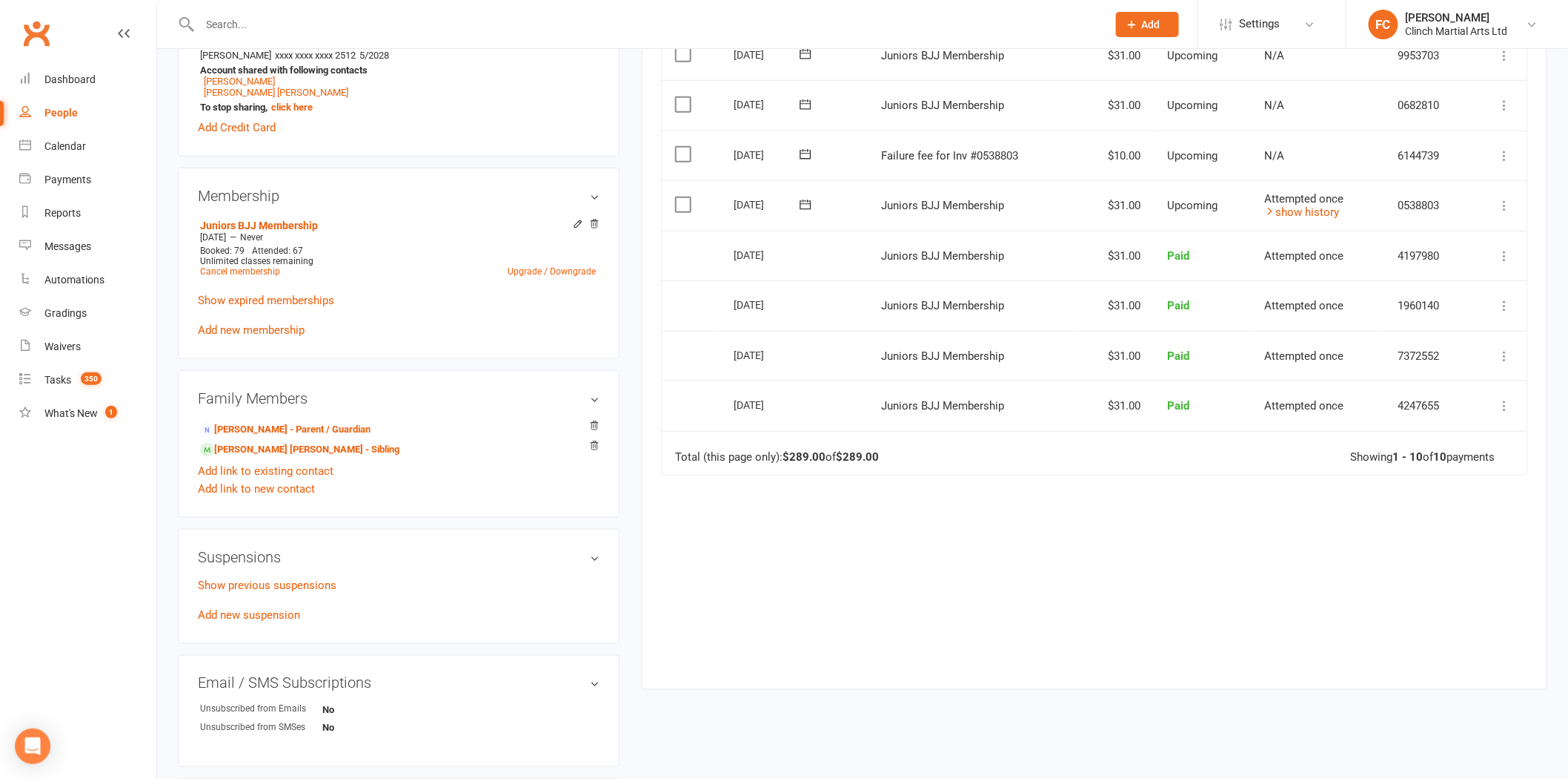
scroll to position [494, 0]
